Goal: Task Accomplishment & Management: Manage account settings

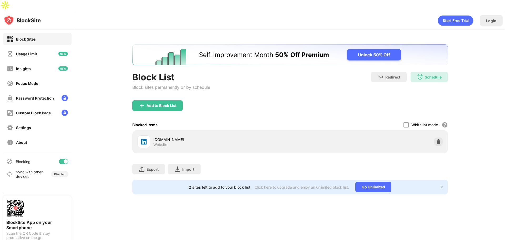
click at [63, 159] on div at bounding box center [63, 161] width 9 height 5
